Goal: Download file/media

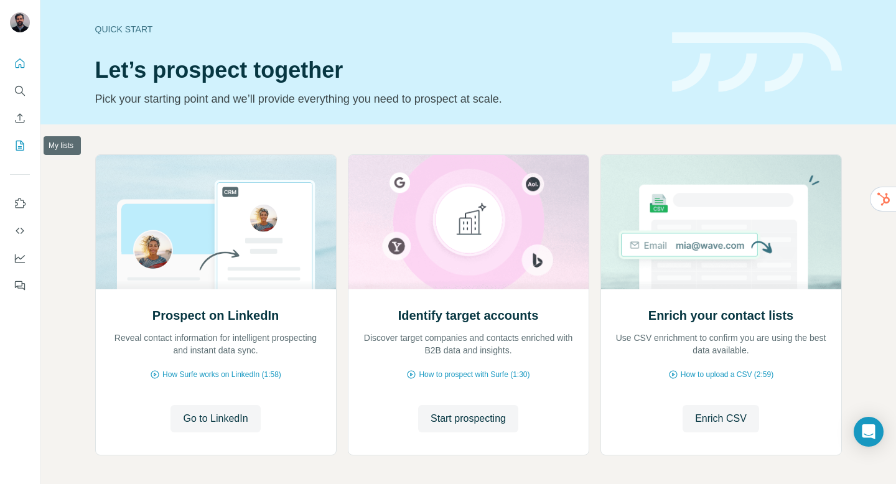
click at [21, 152] on button "My lists" at bounding box center [20, 145] width 20 height 22
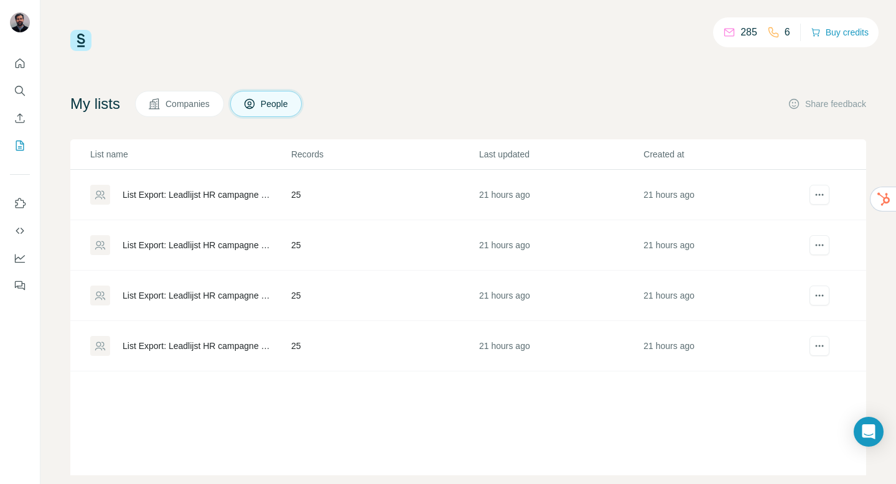
click at [224, 347] on div "List Export: Leadlijst HR campagne - 21/08/2025 14:02" at bounding box center [196, 346] width 147 height 12
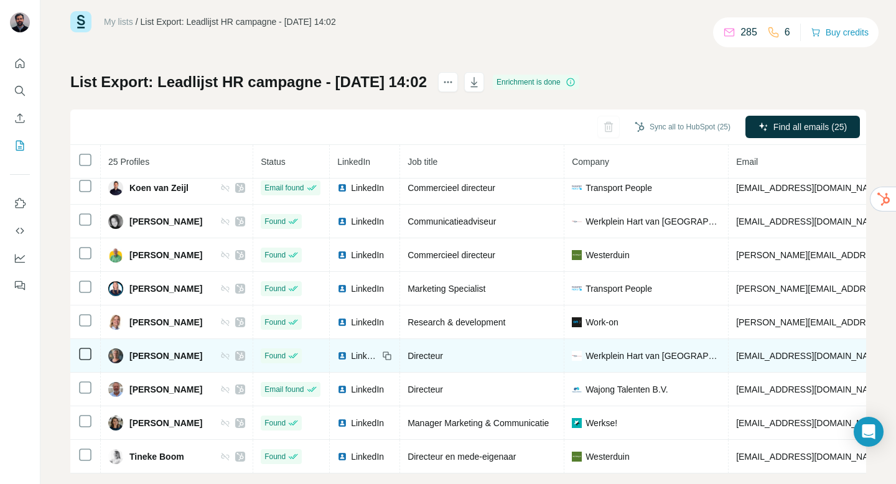
scroll to position [38, 0]
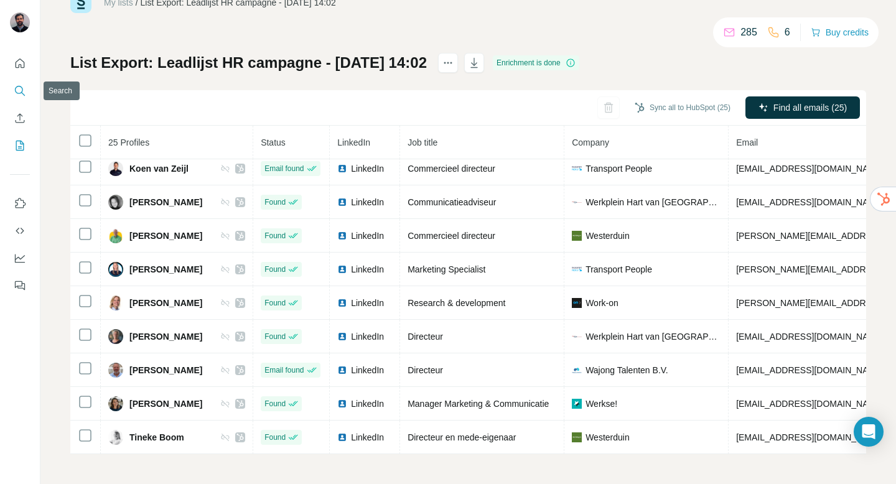
click at [21, 95] on icon "Search" at bounding box center [20, 91] width 12 height 12
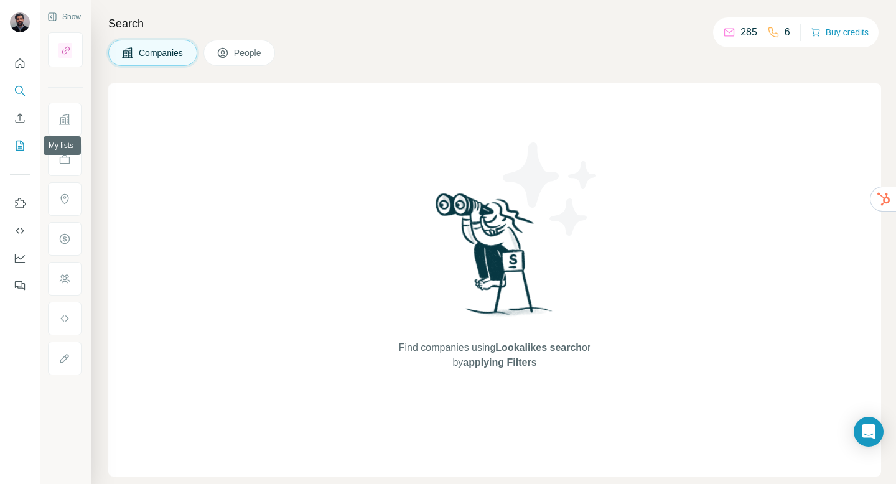
click at [23, 138] on button "My lists" at bounding box center [20, 145] width 20 height 22
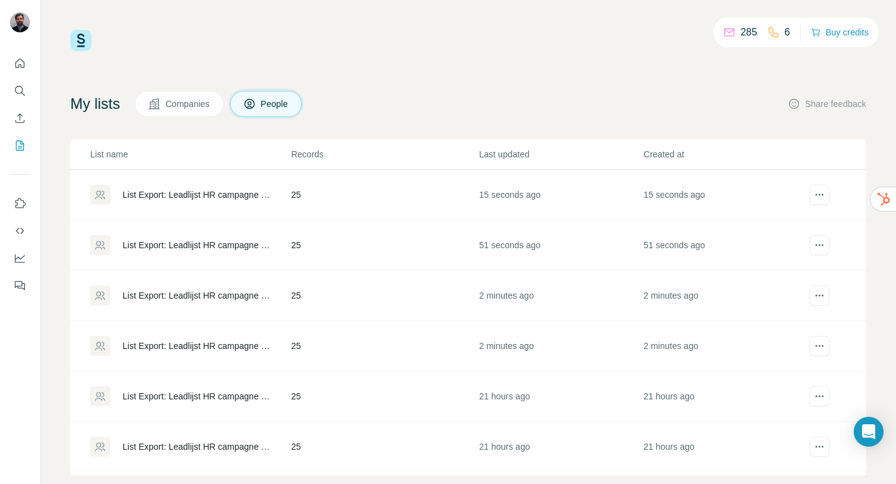
scroll to position [98, 0]
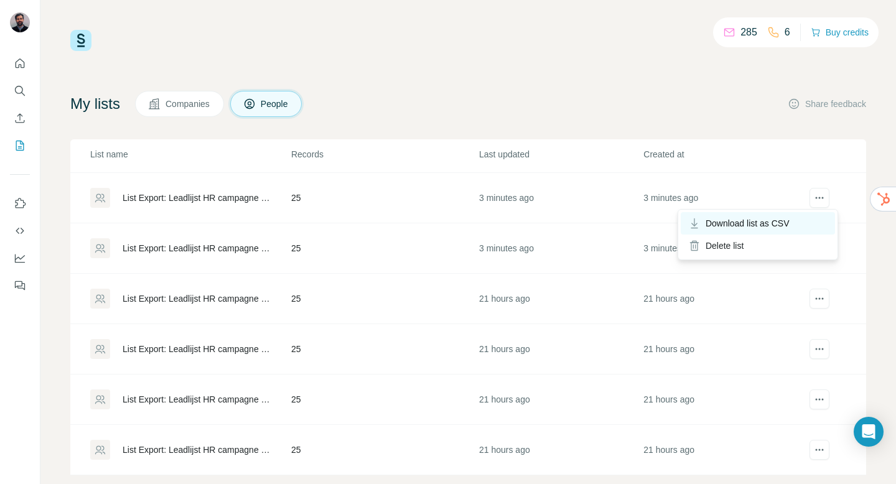
click at [784, 218] on span "Download list as CSV" at bounding box center [748, 223] width 84 height 12
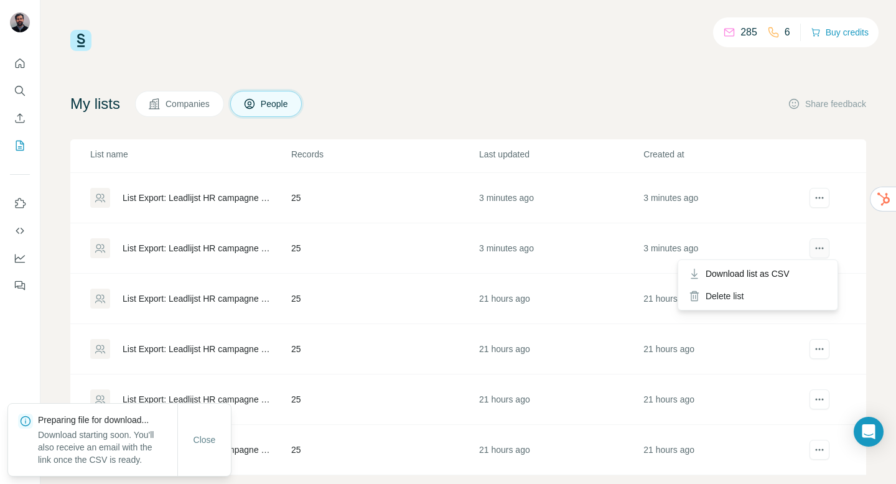
click at [813, 253] on icon "actions" at bounding box center [819, 248] width 12 height 12
click at [793, 267] on div "Download list as CSV" at bounding box center [758, 274] width 154 height 22
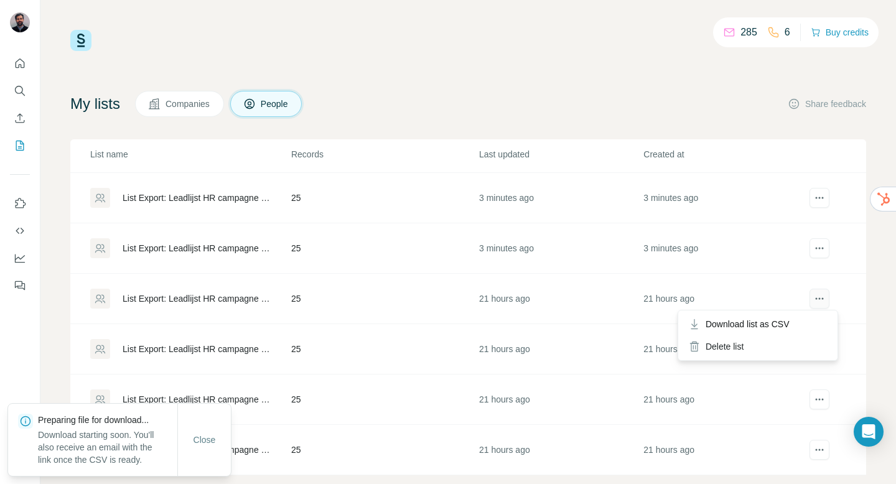
click at [819, 298] on icon "actions" at bounding box center [820, 299] width 2 height 2
click at [793, 323] on div "Download list as CSV" at bounding box center [758, 324] width 154 height 22
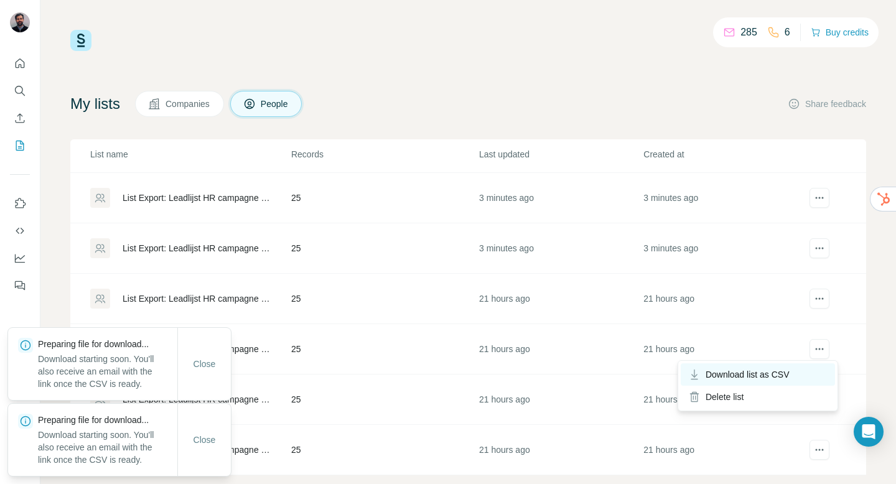
click at [794, 370] on div "Download list as CSV" at bounding box center [758, 374] width 154 height 22
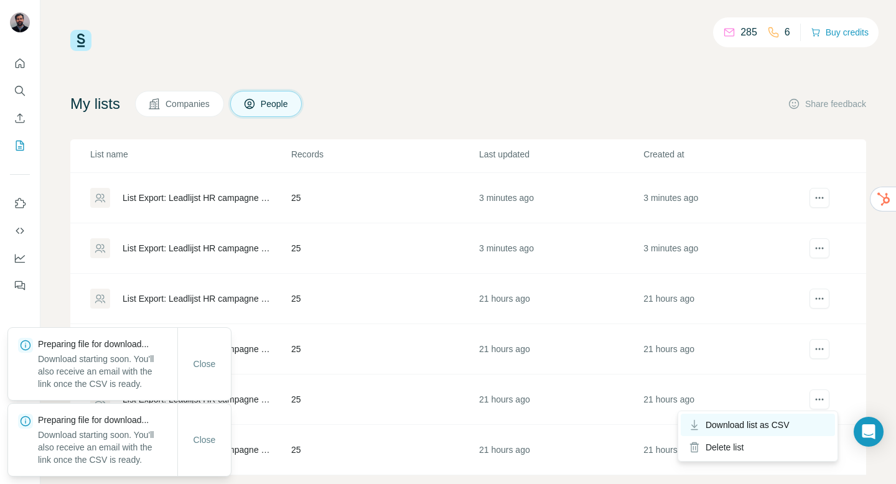
click at [787, 419] on span "Download list as CSV" at bounding box center [748, 425] width 84 height 12
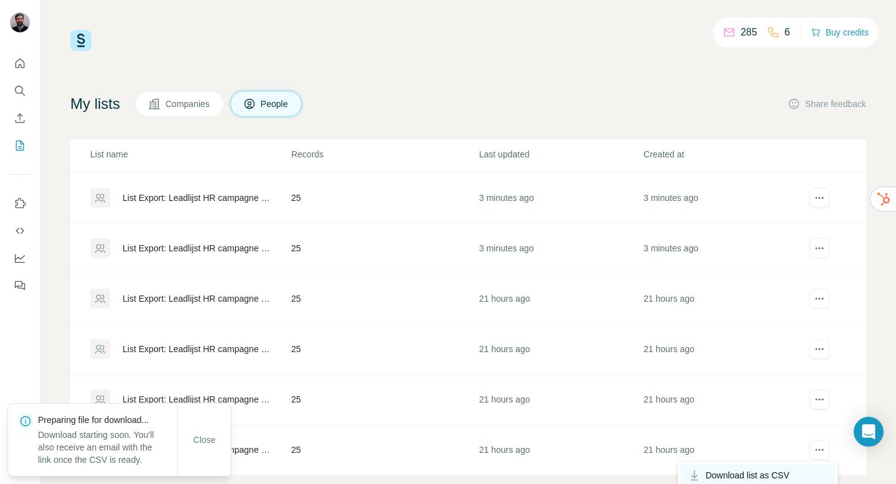
click at [788, 475] on span "Download list as CSV" at bounding box center [748, 475] width 84 height 12
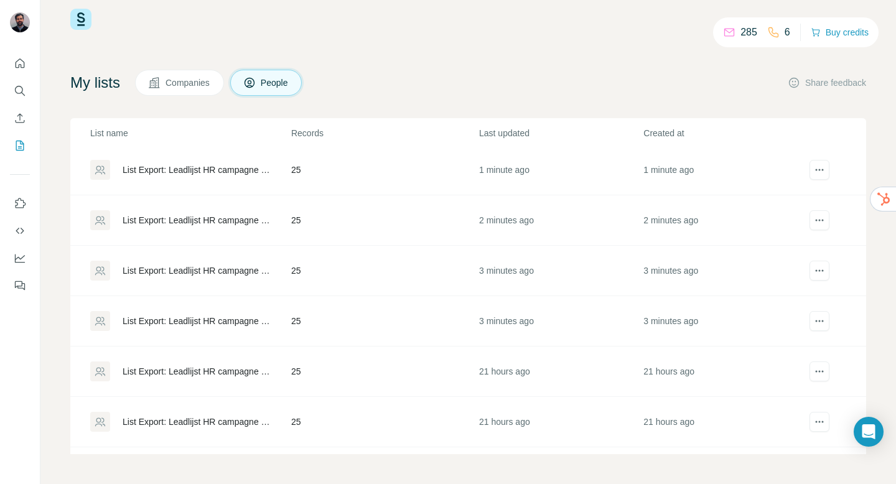
scroll to position [0, 0]
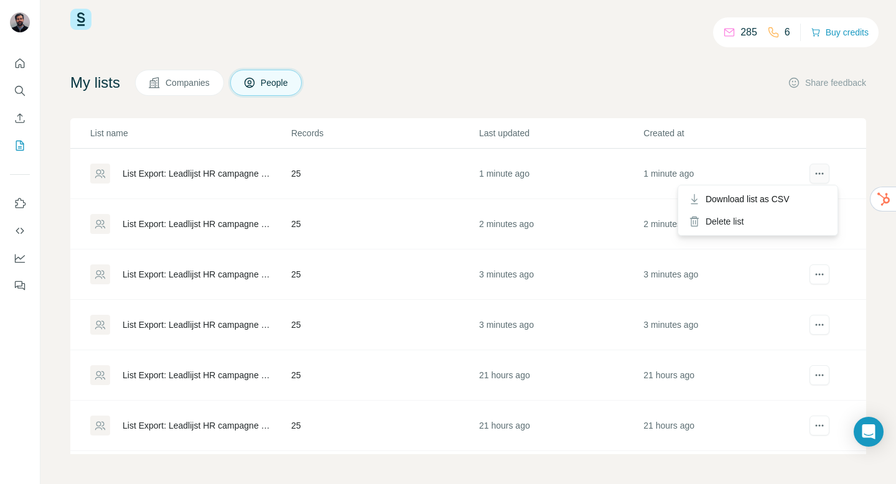
click at [813, 179] on icon "actions" at bounding box center [819, 173] width 12 height 12
click at [792, 190] on div "Download list as CSV" at bounding box center [758, 199] width 154 height 22
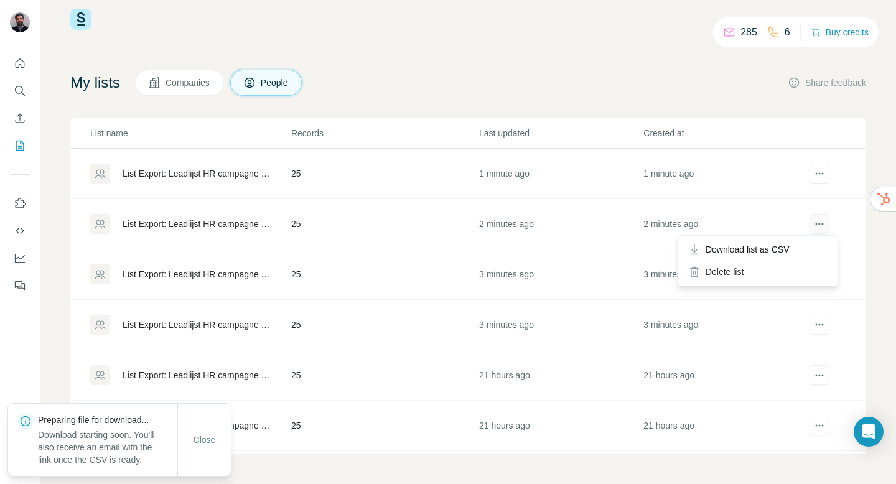
click at [813, 223] on icon "actions" at bounding box center [819, 224] width 12 height 12
click at [789, 246] on span "Download list as CSV" at bounding box center [748, 249] width 84 height 12
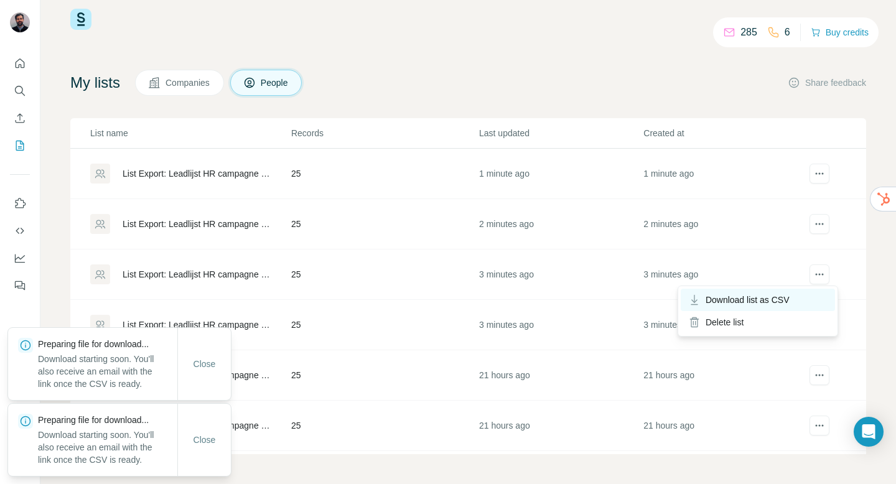
click at [790, 298] on span "Download list as CSV" at bounding box center [748, 300] width 84 height 12
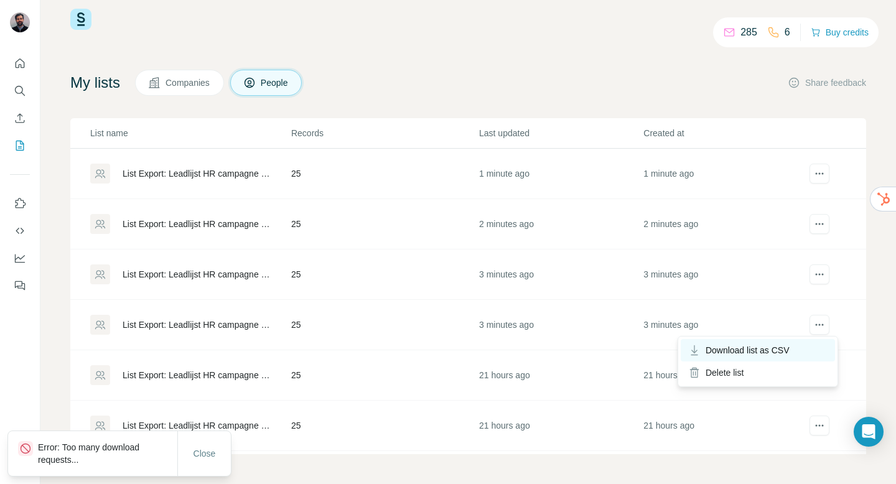
click at [794, 345] on div "Download list as CSV" at bounding box center [758, 350] width 154 height 22
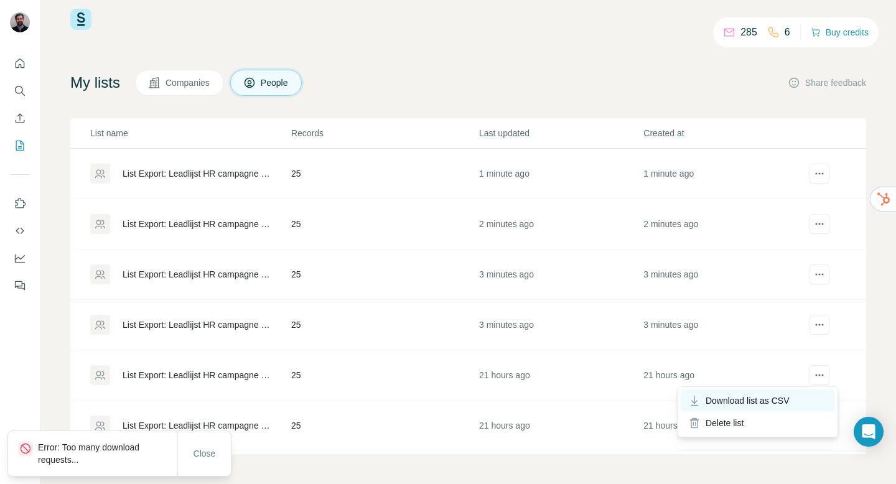
click at [788, 395] on span "Download list as CSV" at bounding box center [748, 400] width 84 height 12
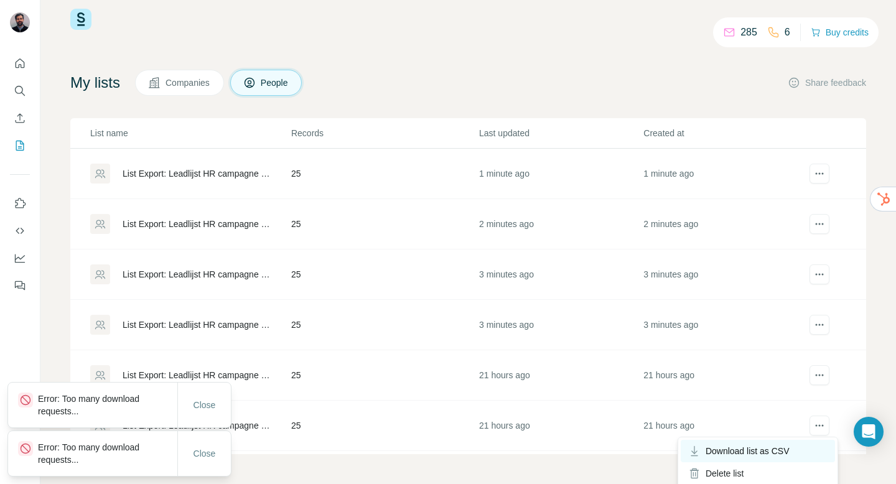
click at [781, 447] on span "Download list as CSV" at bounding box center [748, 451] width 84 height 12
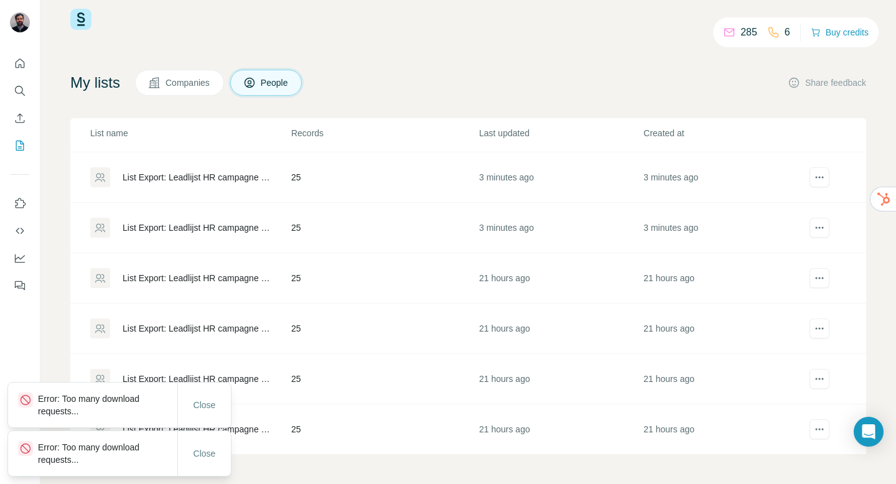
scroll to position [98, 0]
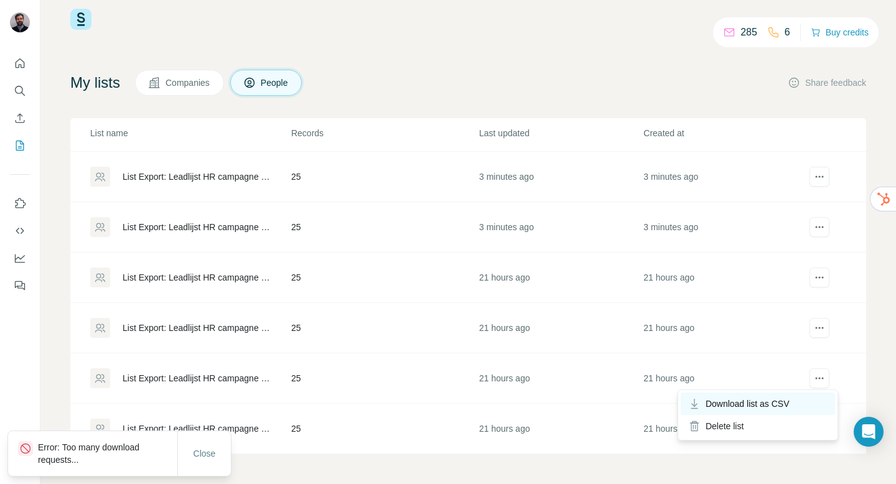
click at [788, 398] on span "Download list as CSV" at bounding box center [748, 404] width 84 height 12
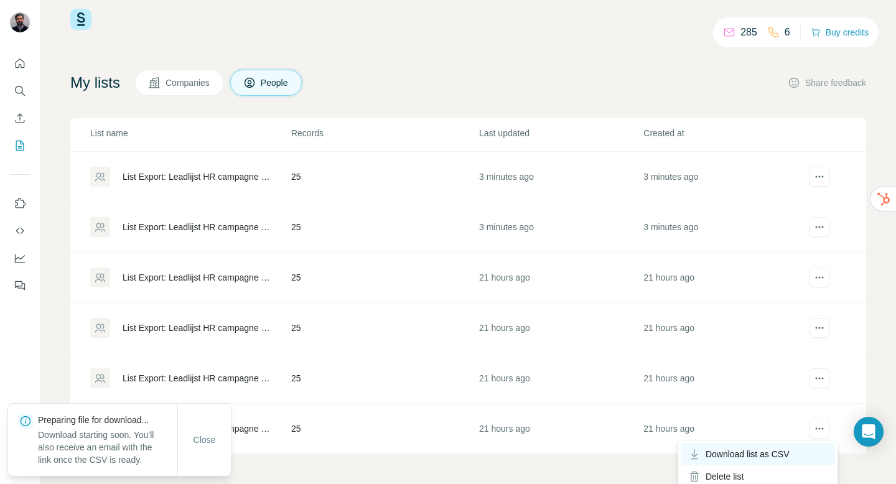
click at [781, 452] on span "Download list as CSV" at bounding box center [748, 454] width 84 height 12
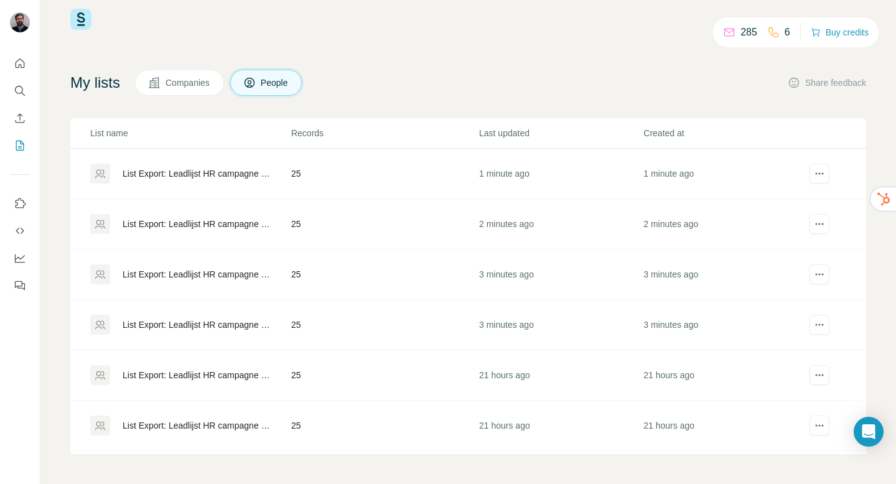
scroll to position [0, 0]
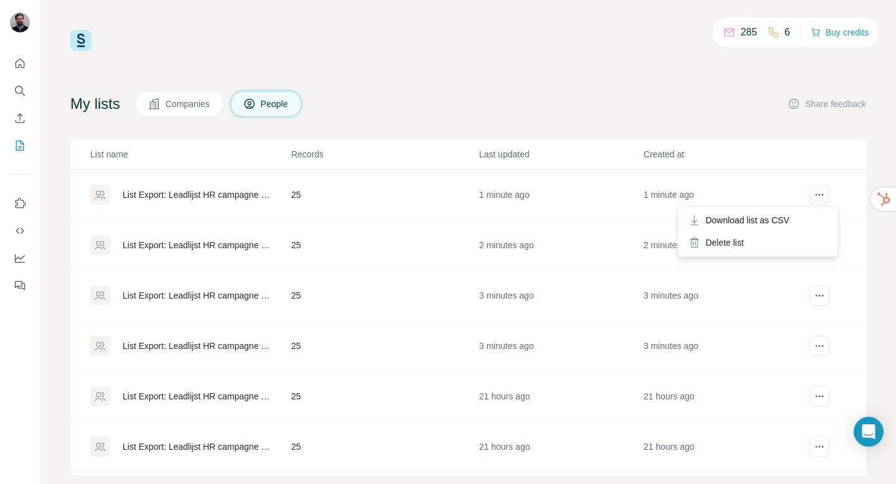
click at [809, 192] on button "actions" at bounding box center [819, 195] width 20 height 20
click at [758, 225] on span "Download list as CSV" at bounding box center [748, 220] width 84 height 12
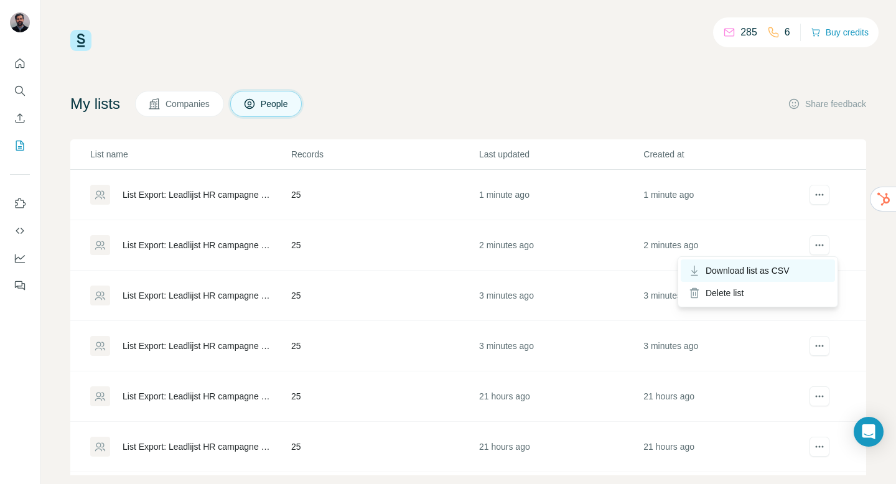
click at [793, 263] on div "Download list as CSV" at bounding box center [758, 270] width 154 height 22
click at [791, 263] on div "Download list as CSV" at bounding box center [758, 270] width 154 height 22
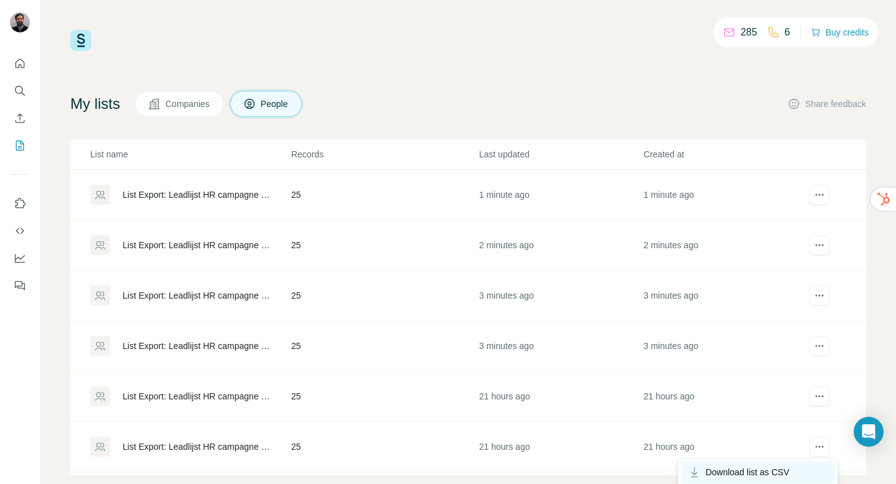
click at [791, 465] on div "Download list as CSV" at bounding box center [758, 472] width 154 height 22
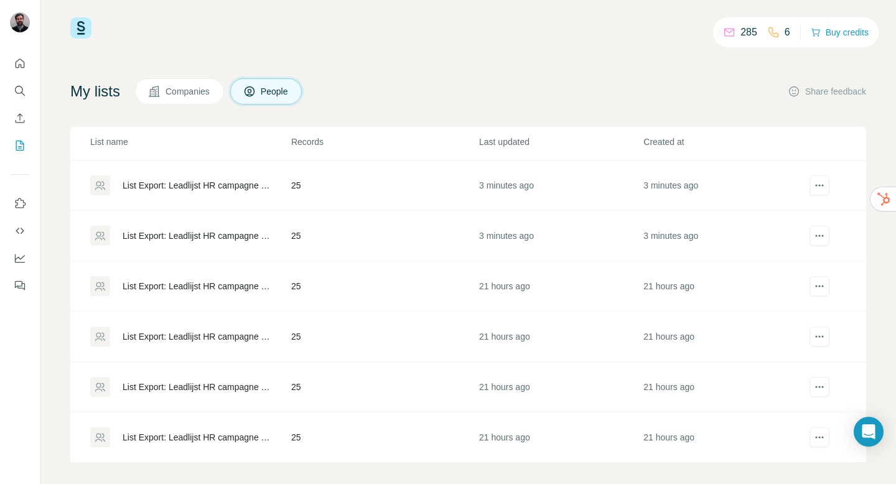
scroll to position [21, 0]
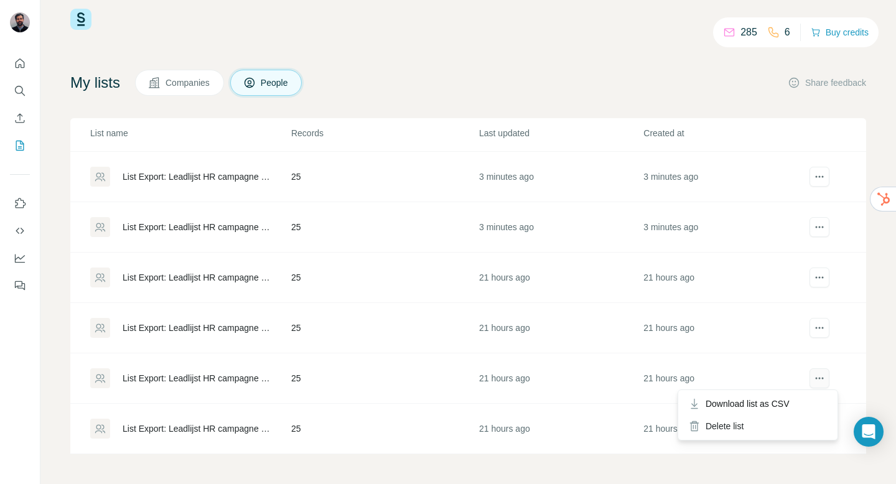
click at [813, 383] on icon "actions" at bounding box center [819, 378] width 12 height 12
click at [786, 396] on div "Download list as CSV" at bounding box center [758, 404] width 154 height 22
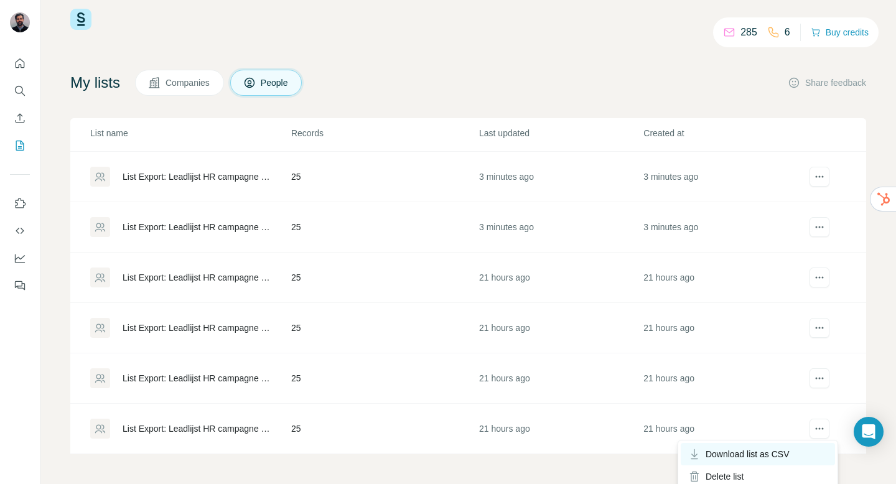
click at [792, 446] on div "Download list as CSV" at bounding box center [758, 454] width 154 height 22
click at [583, 90] on div "My lists Companies People Share feedback" at bounding box center [468, 83] width 796 height 26
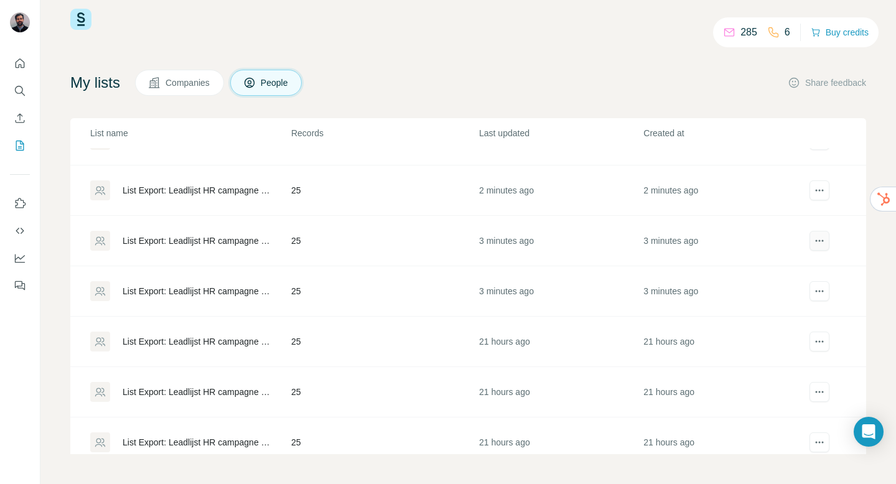
scroll to position [0, 0]
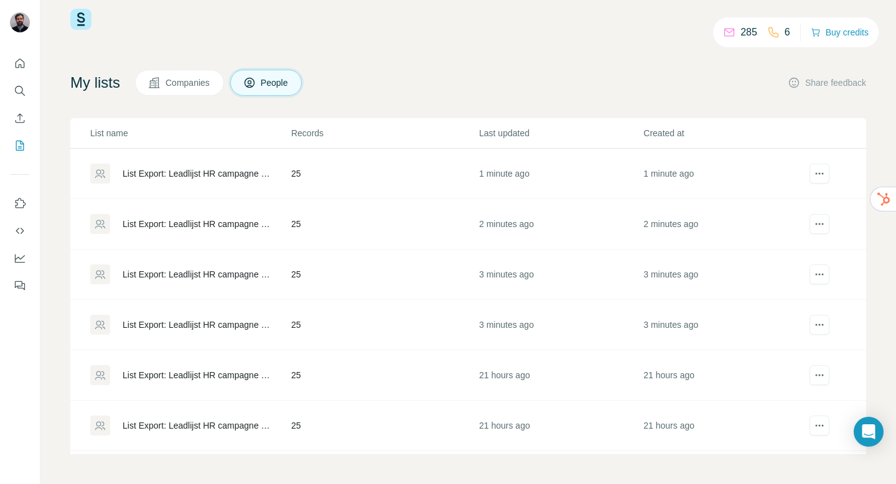
drag, startPoint x: 866, startPoint y: 91, endPoint x: 849, endPoint y: 114, distance: 29.0
click at [865, 91] on div "285 6 Buy credits My lists Companies People Share feedback List name Records La…" at bounding box center [467, 242] width 855 height 484
click at [810, 172] on button "actions" at bounding box center [819, 174] width 20 height 20
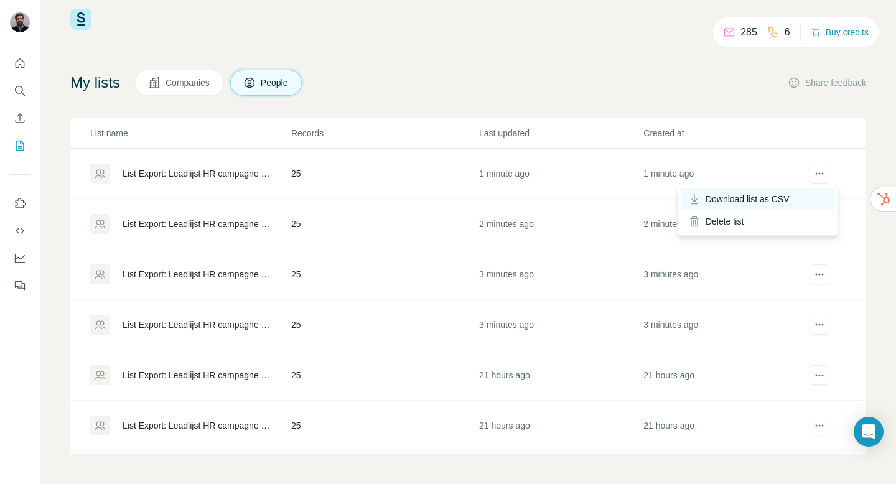
click at [779, 202] on span "Download list as CSV" at bounding box center [748, 199] width 84 height 12
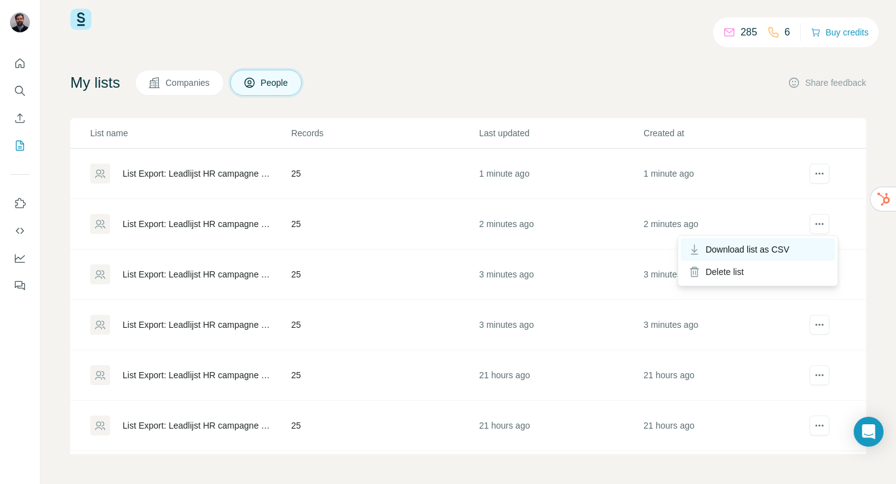
click at [794, 243] on div "Download list as CSV" at bounding box center [758, 249] width 154 height 22
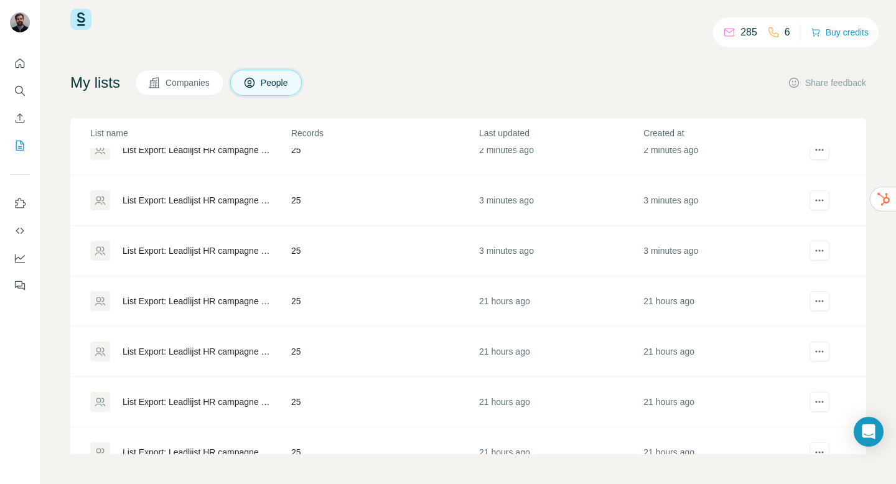
scroll to position [98, 0]
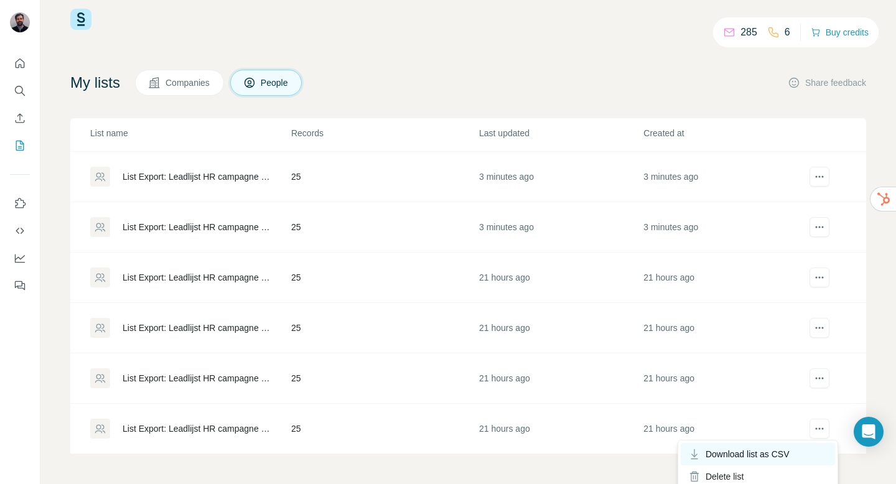
click at [770, 460] on div "Download list as CSV" at bounding box center [758, 454] width 154 height 22
